Goal: Contribute content

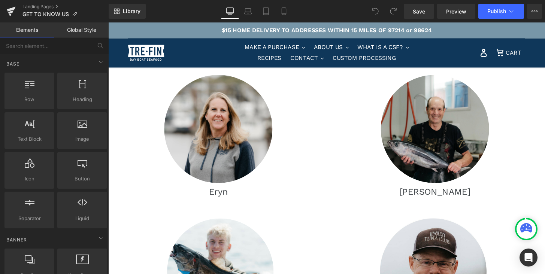
scroll to position [462, 0]
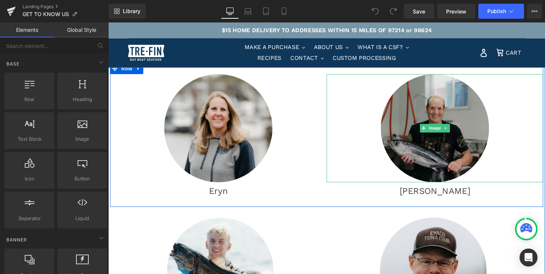
click at [487, 139] on img at bounding box center [447, 132] width 112 height 112
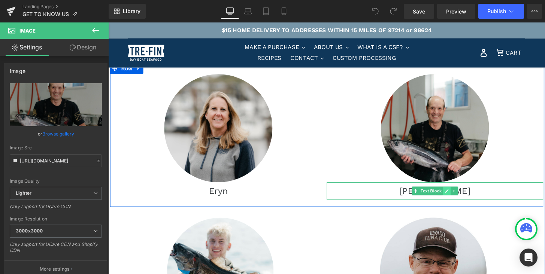
click at [460, 194] on link at bounding box center [460, 197] width 8 height 9
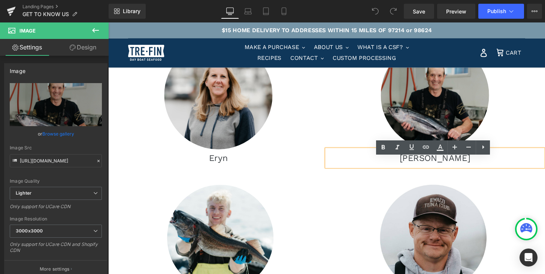
scroll to position [482, 0]
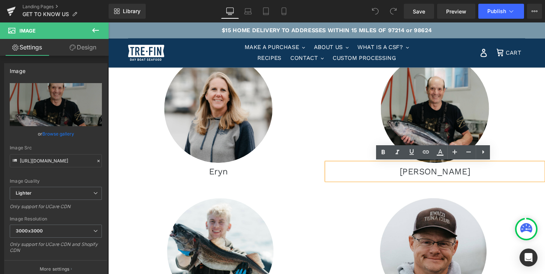
click at [451, 178] on p "[PERSON_NAME]" at bounding box center [447, 177] width 225 height 18
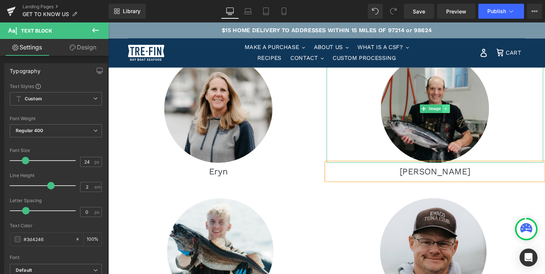
click at [460, 113] on icon at bounding box center [459, 112] width 4 height 4
click at [463, 111] on icon at bounding box center [463, 112] width 4 height 4
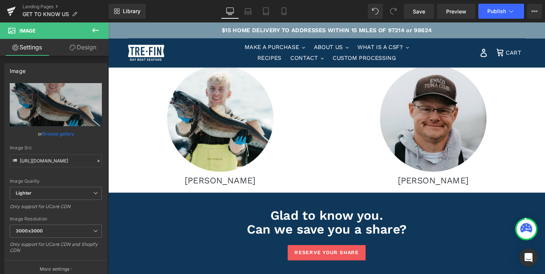
scroll to position [628, 0]
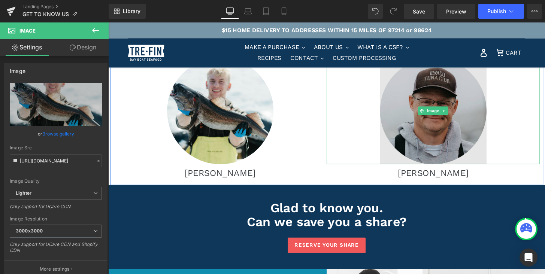
click at [461, 115] on img at bounding box center [445, 114] width 110 height 110
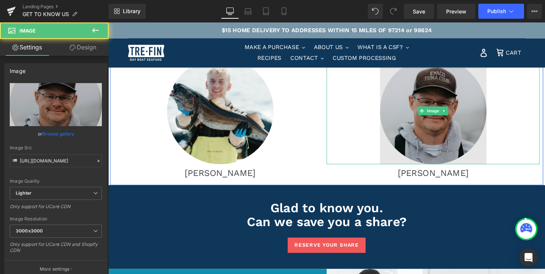
scroll to position [628, 0]
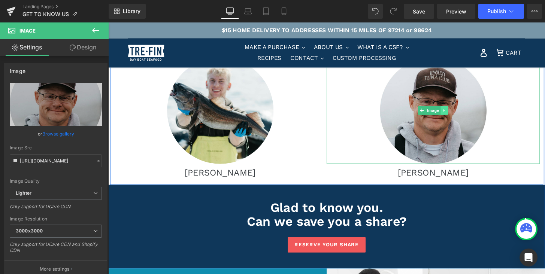
click at [460, 113] on link at bounding box center [457, 113] width 8 height 9
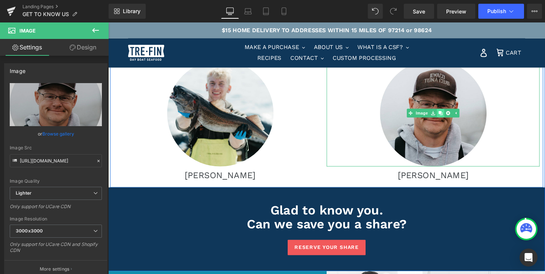
scroll to position [625, 0]
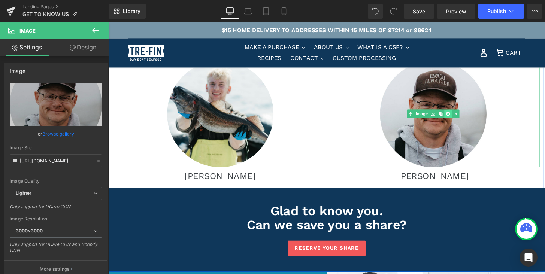
click at [461, 116] on icon at bounding box center [461, 117] width 4 height 4
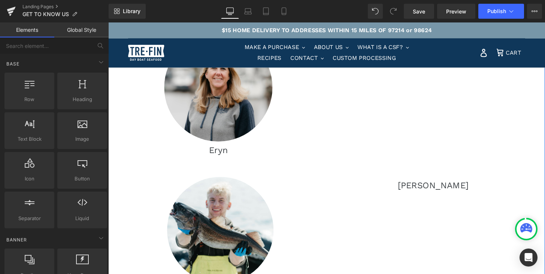
scroll to position [508, 0]
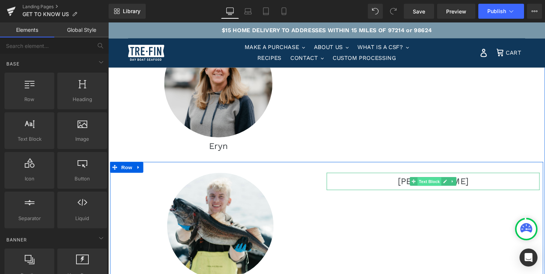
click at [449, 191] on span "Text Block" at bounding box center [441, 188] width 25 height 9
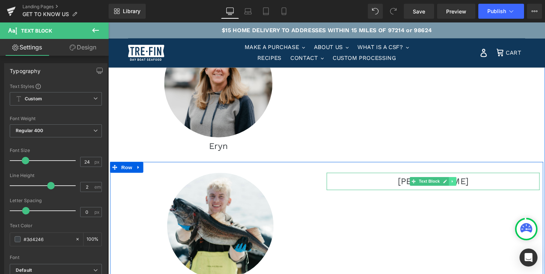
click at [466, 186] on icon at bounding box center [465, 187] width 4 height 4
click at [469, 187] on icon at bounding box center [469, 187] width 4 height 4
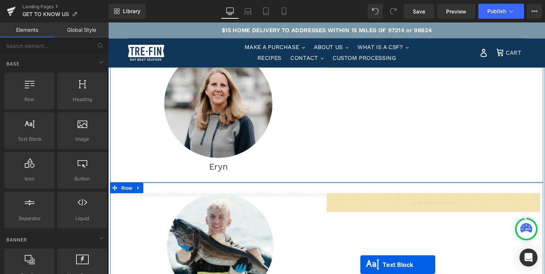
scroll to position [509, 0]
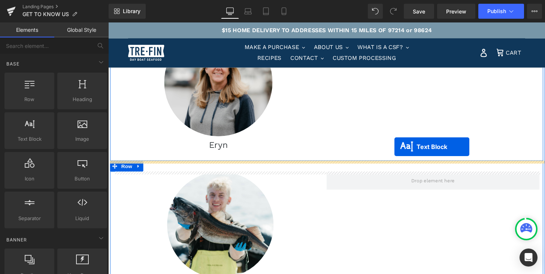
drag, startPoint x: 426, startPoint y: 152, endPoint x: 405, endPoint y: 152, distance: 21.0
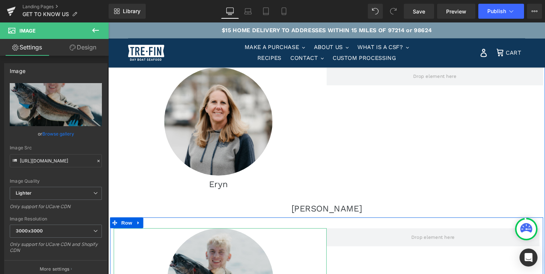
scroll to position [469, 0]
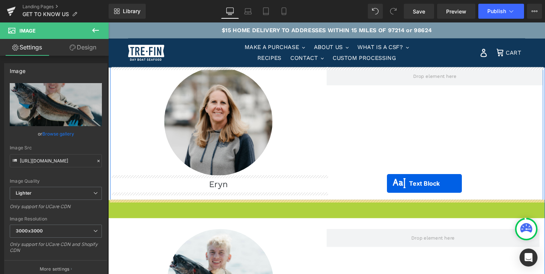
drag, startPoint x: 316, startPoint y: 216, endPoint x: 397, endPoint y: 190, distance: 85.8
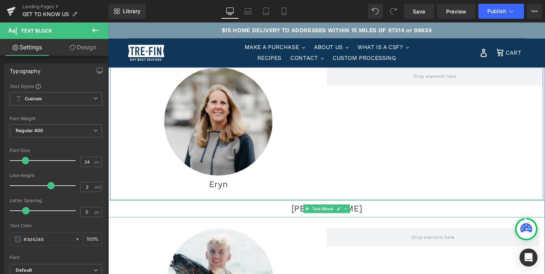
click at [380, 162] on div "Image Eryn Text Block Row" at bounding box center [334, 132] width 449 height 149
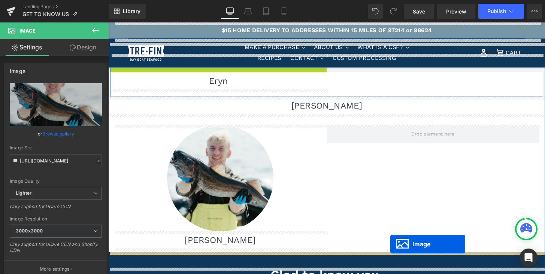
scroll to position [490, 0]
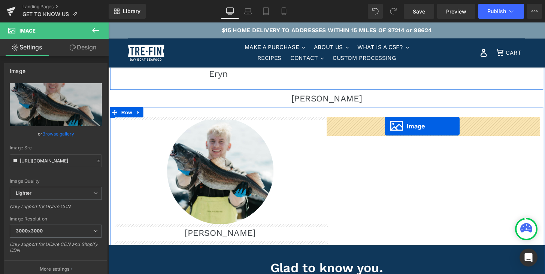
drag, startPoint x: 220, startPoint y: 140, endPoint x: 395, endPoint y: 130, distance: 175.6
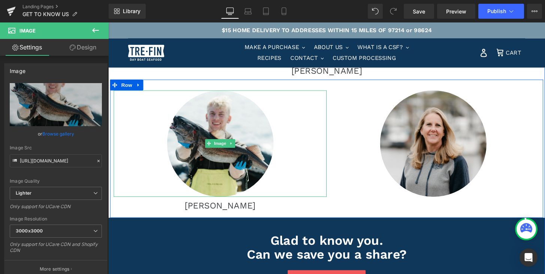
scroll to position [502, 0]
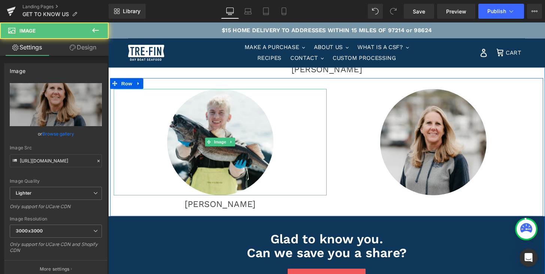
drag, startPoint x: 458, startPoint y: 146, endPoint x: 348, endPoint y: 121, distance: 113.8
click at [347, 120] on div at bounding box center [445, 146] width 221 height 110
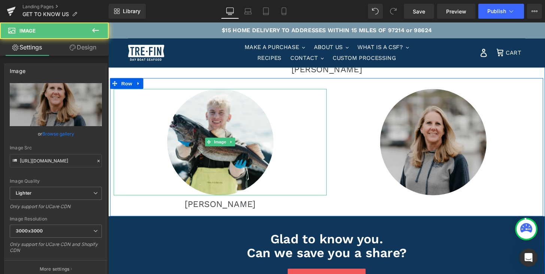
scroll to position [502, 0]
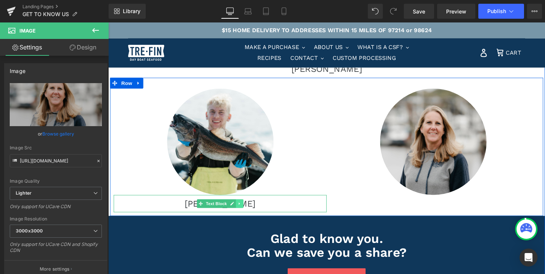
click at [245, 209] on icon at bounding box center [244, 210] width 4 height 4
click at [239, 210] on icon at bounding box center [241, 210] width 4 height 4
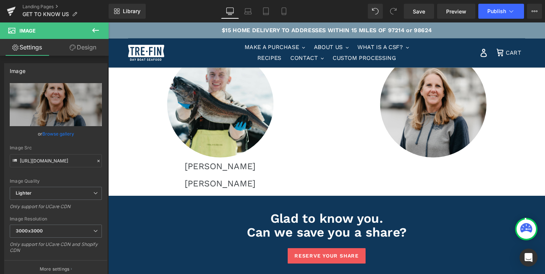
scroll to position [539, 0]
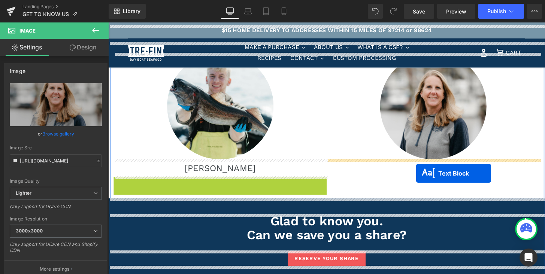
drag, startPoint x: 203, startPoint y: 191, endPoint x: 428, endPoint y: 179, distance: 225.1
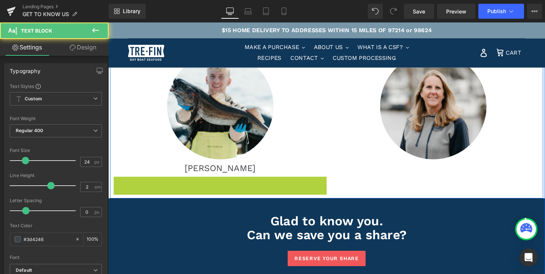
scroll to position [539, 0]
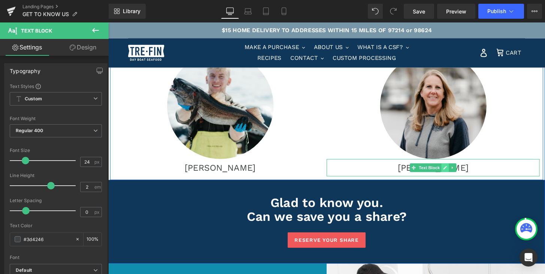
click at [457, 172] on icon at bounding box center [458, 173] width 4 height 4
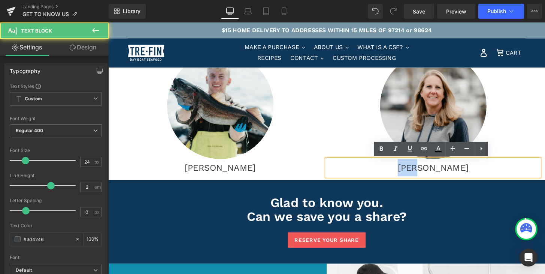
drag, startPoint x: 459, startPoint y: 173, endPoint x: 435, endPoint y: 173, distance: 24.0
click at [435, 173] on p "[PERSON_NAME]" at bounding box center [445, 173] width 221 height 18
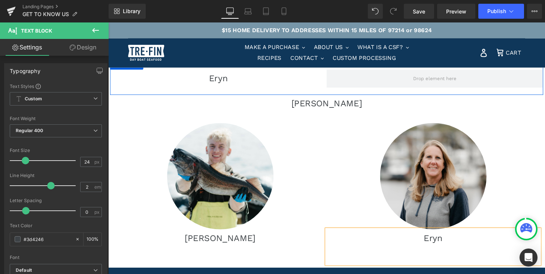
click at [540, 131] on div at bounding box center [445, 182] width 221 height 110
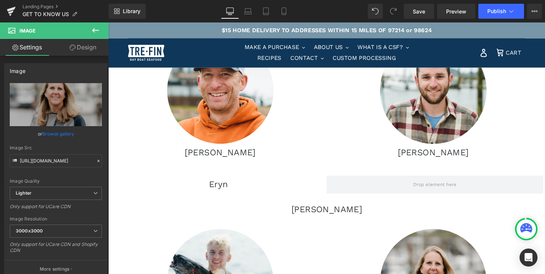
scroll to position [358, 0]
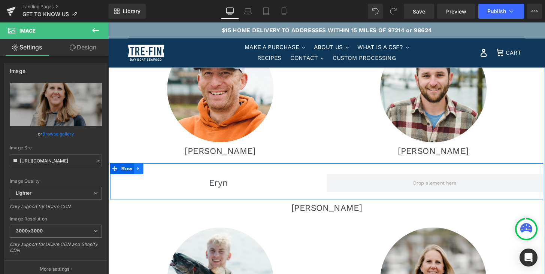
click at [140, 175] on icon at bounding box center [139, 174] width 5 height 6
click at [161, 176] on icon at bounding box center [159, 174] width 5 height 5
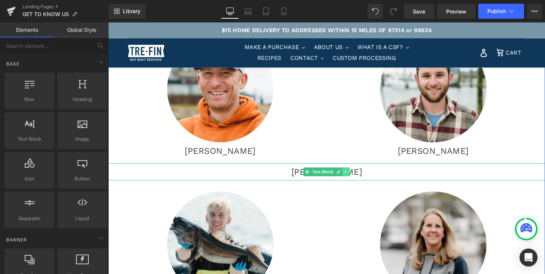
click at [354, 178] on icon at bounding box center [354, 177] width 1 height 3
click at [359, 176] on icon at bounding box center [359, 177] width 4 height 4
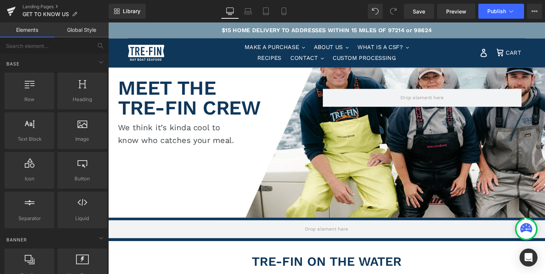
scroll to position [0, 0]
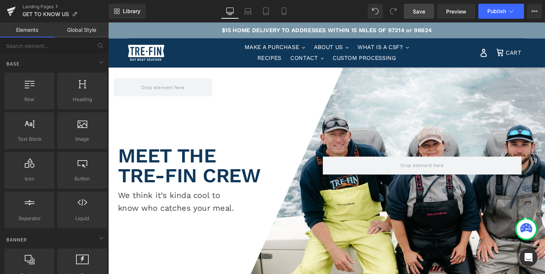
click at [417, 10] on span "Save" at bounding box center [419, 11] width 12 height 8
click at [496, 9] on span "Publish" at bounding box center [496, 11] width 19 height 6
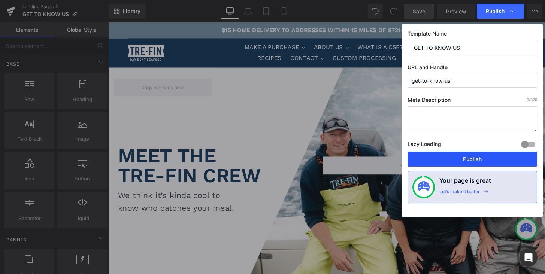
click at [472, 158] on button "Publish" at bounding box center [473, 159] width 130 height 15
